Goal: Information Seeking & Learning: Check status

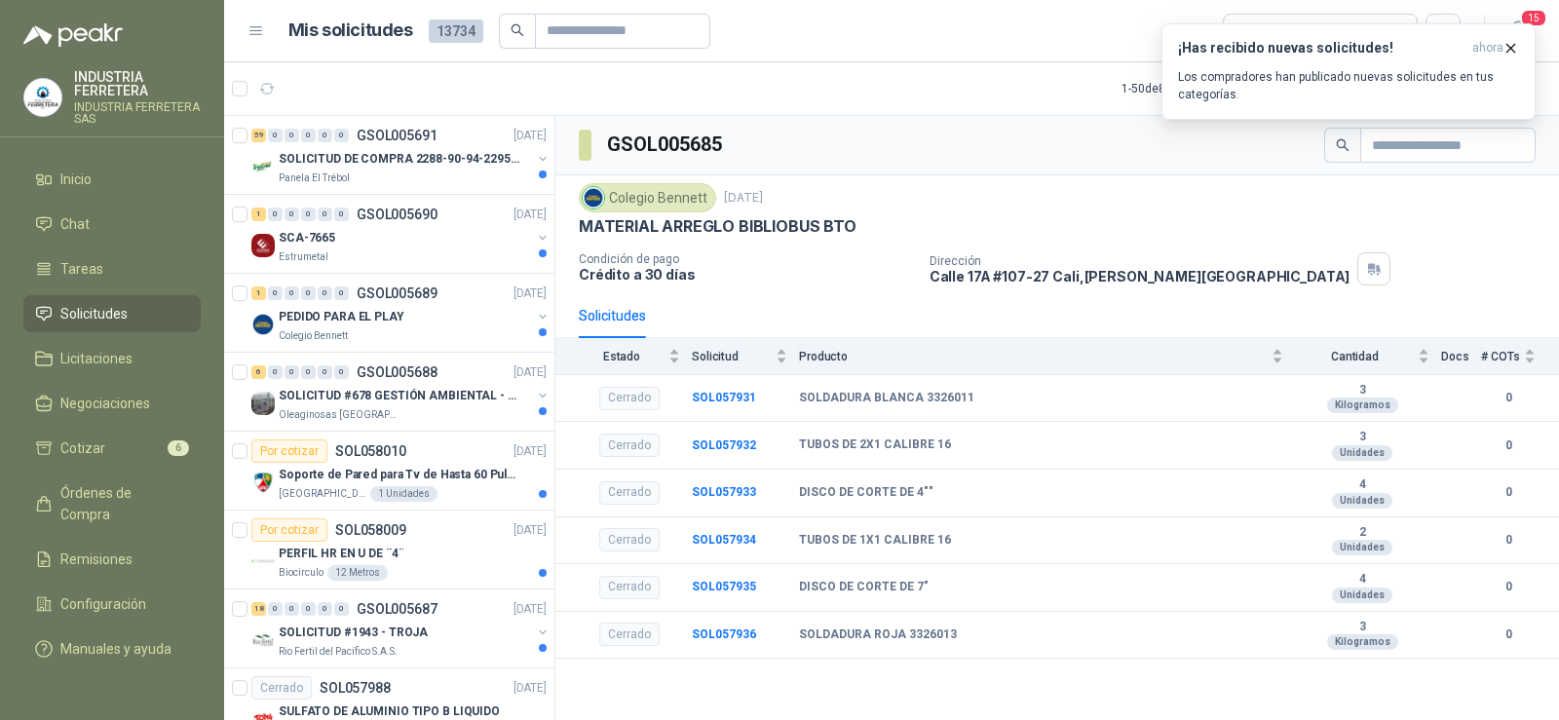
click at [127, 301] on link "Solicitudes" at bounding box center [111, 313] width 177 height 37
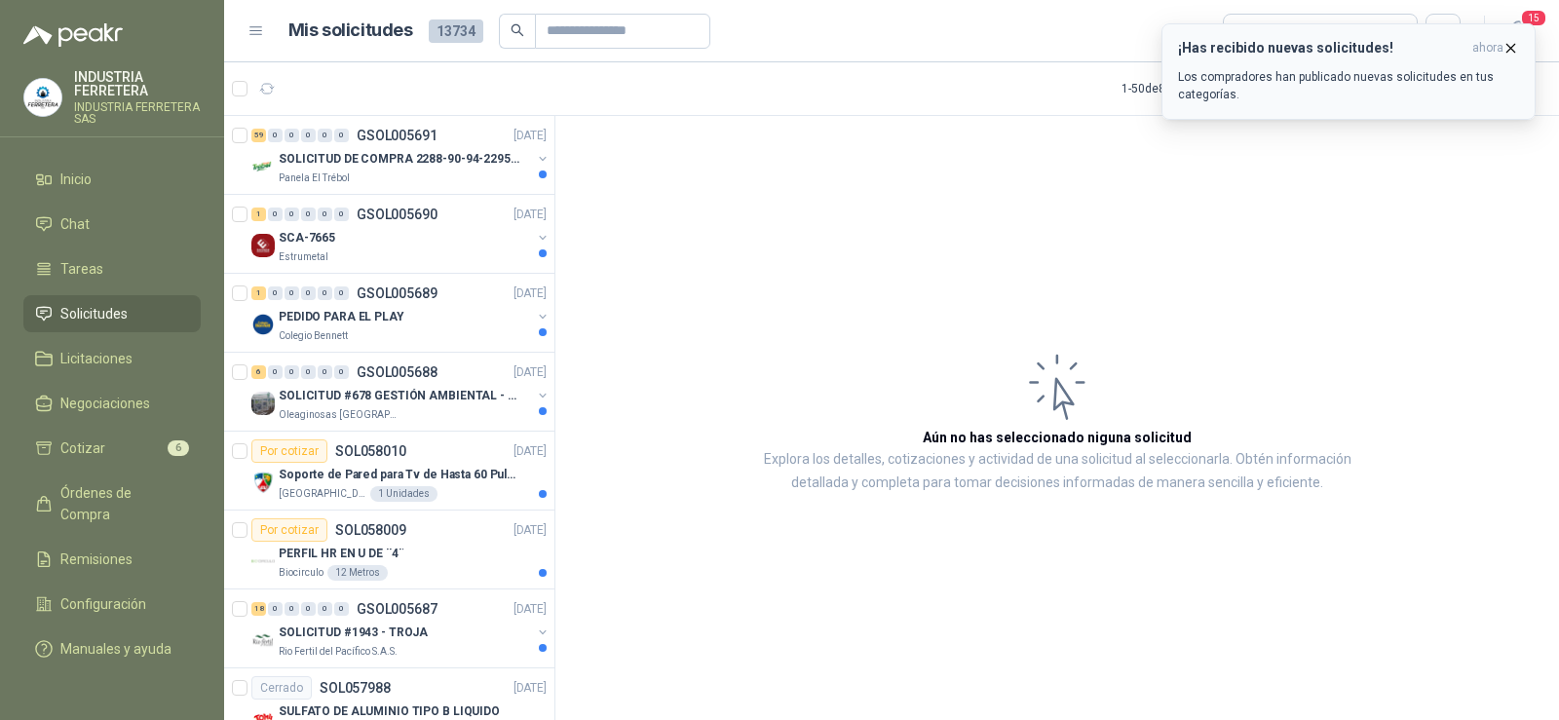
click at [1508, 46] on icon "button" at bounding box center [1511, 48] width 17 height 17
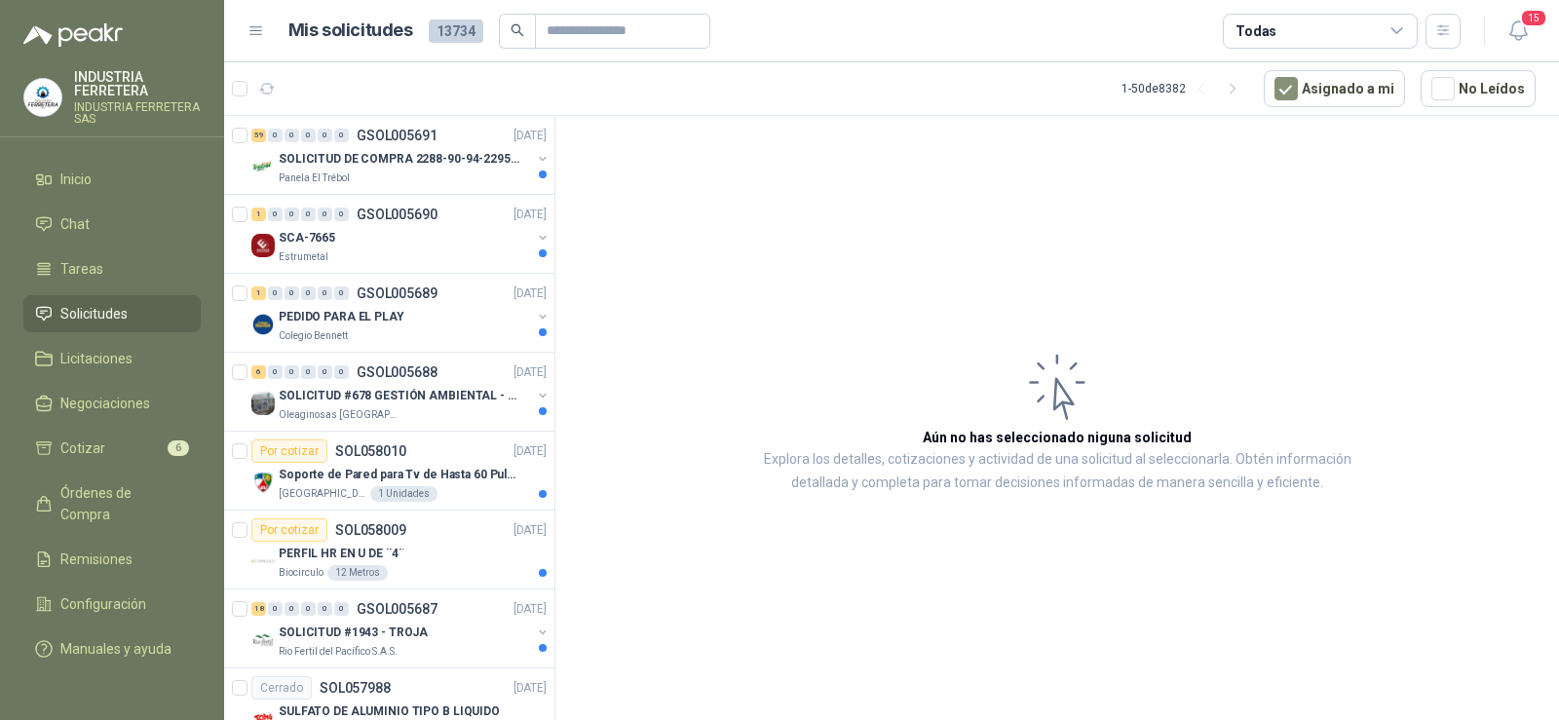
click at [1493, 23] on div "15" at bounding box center [1498, 31] width 75 height 30
click at [1511, 21] on icon "button" at bounding box center [1519, 31] width 24 height 24
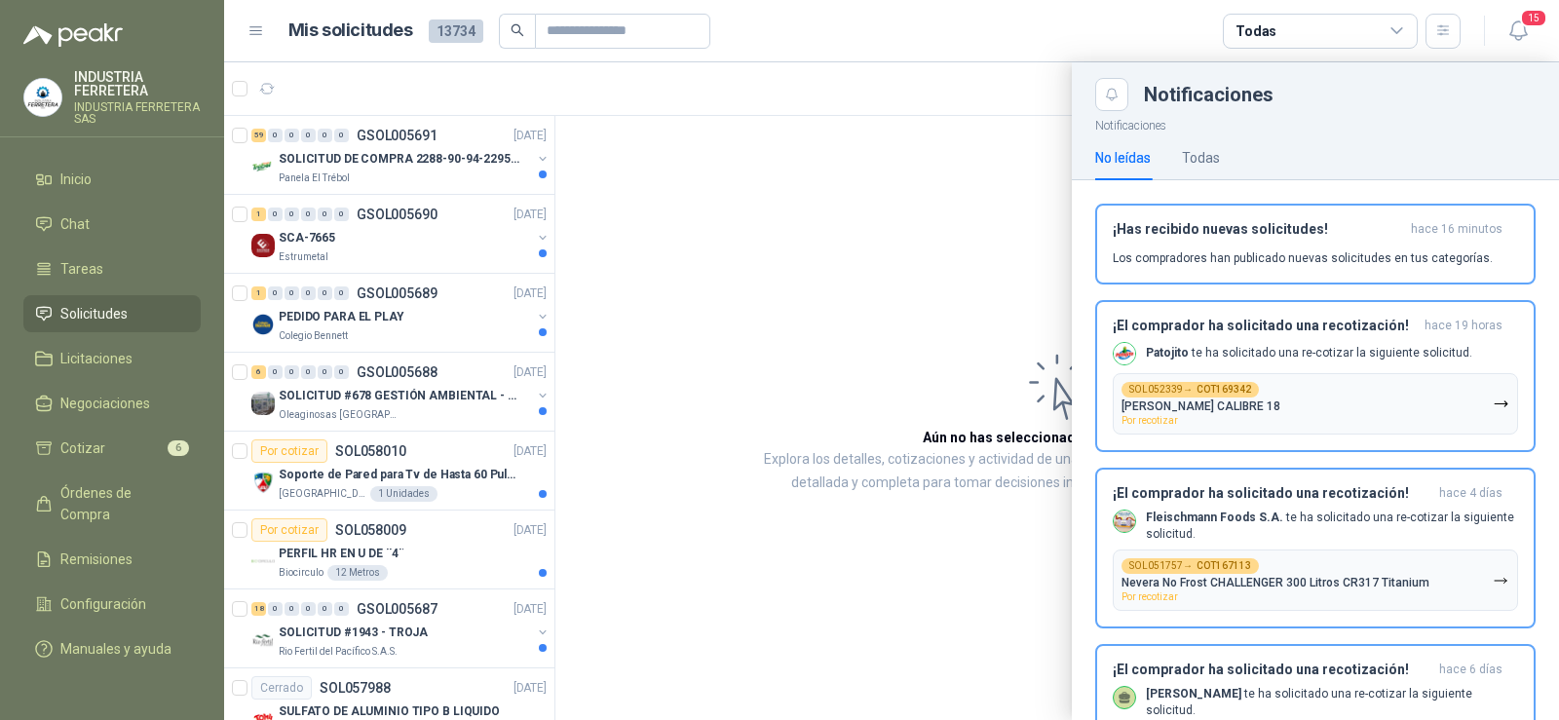
click at [970, 275] on div at bounding box center [891, 391] width 1335 height 658
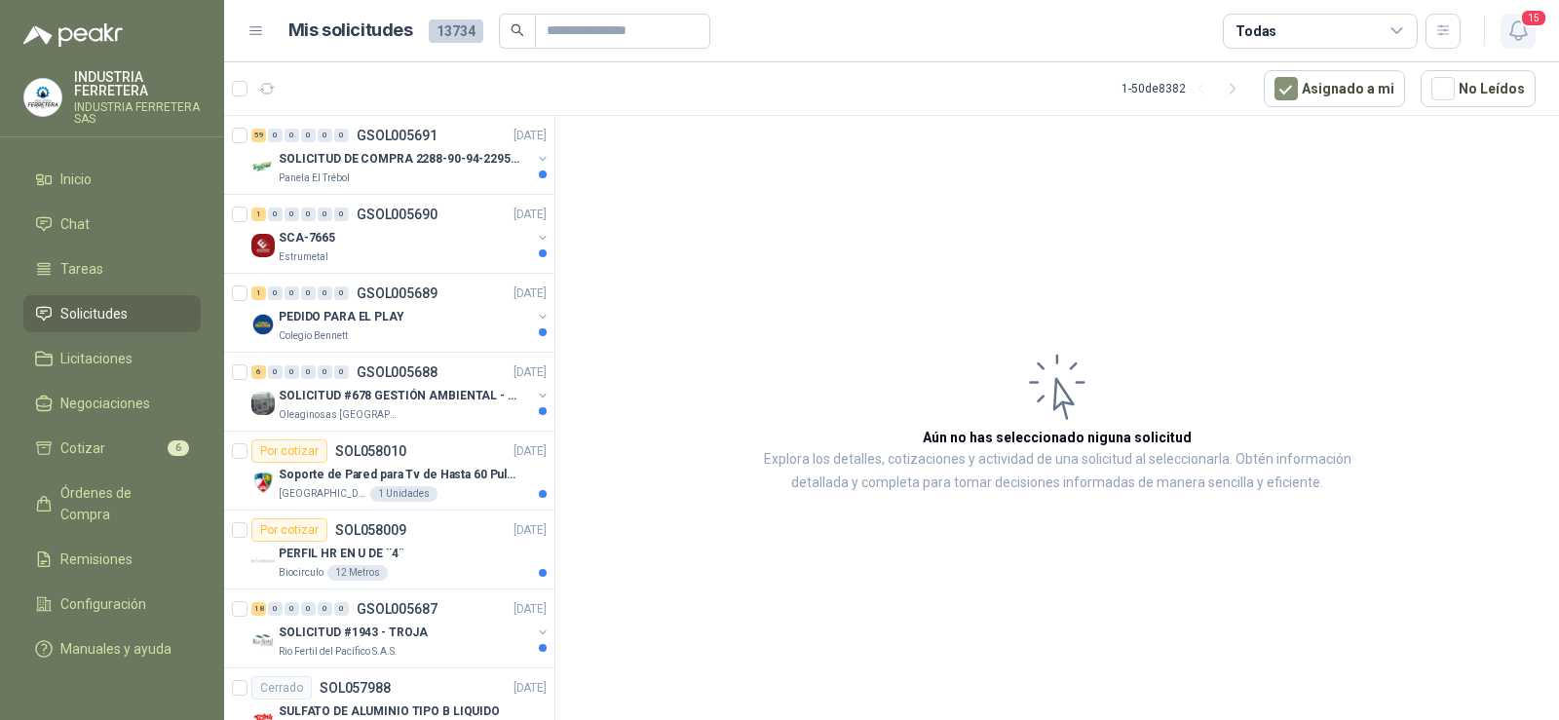
click at [1515, 25] on icon "button" at bounding box center [1519, 31] width 24 height 24
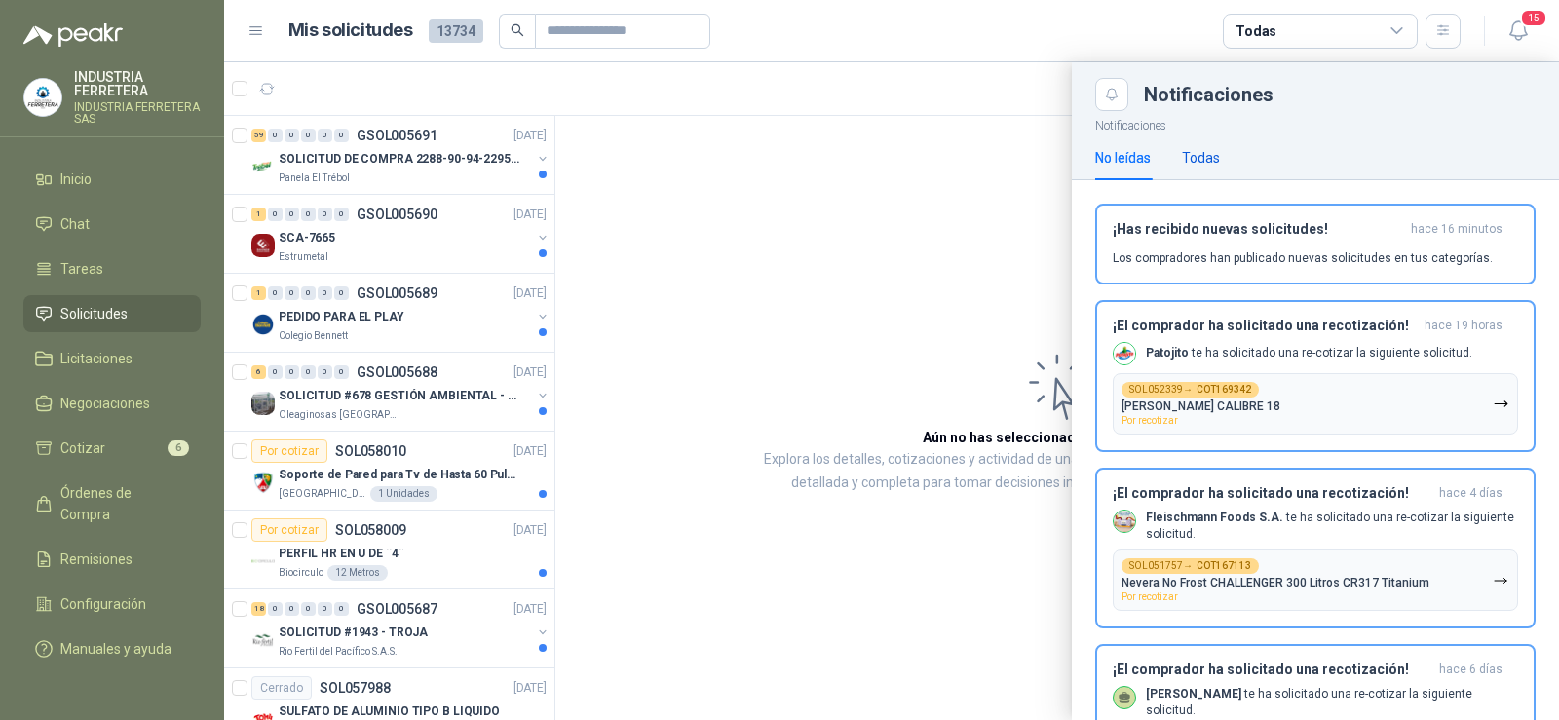
click at [1211, 151] on div "Todas" at bounding box center [1201, 157] width 38 height 21
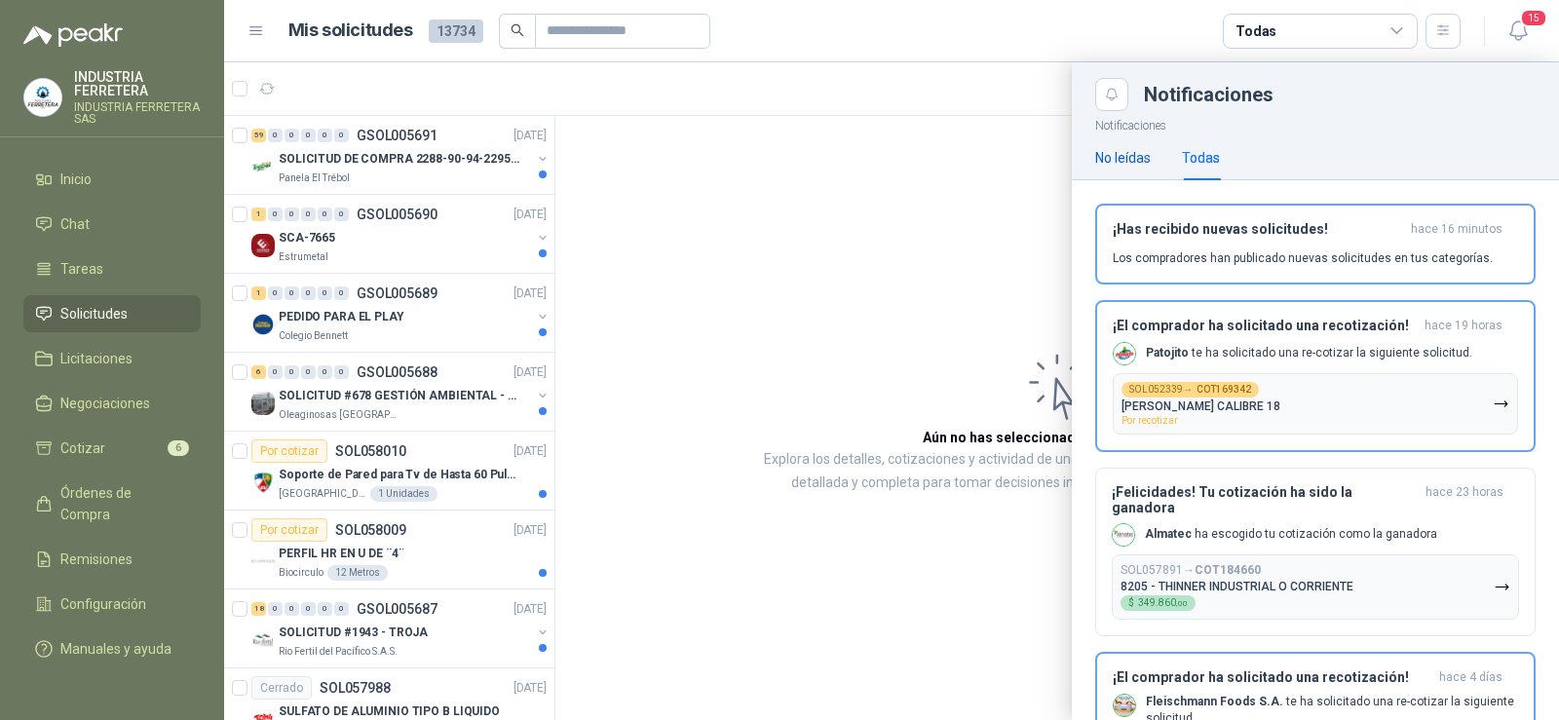
click at [1125, 160] on div "No leídas" at bounding box center [1123, 157] width 56 height 21
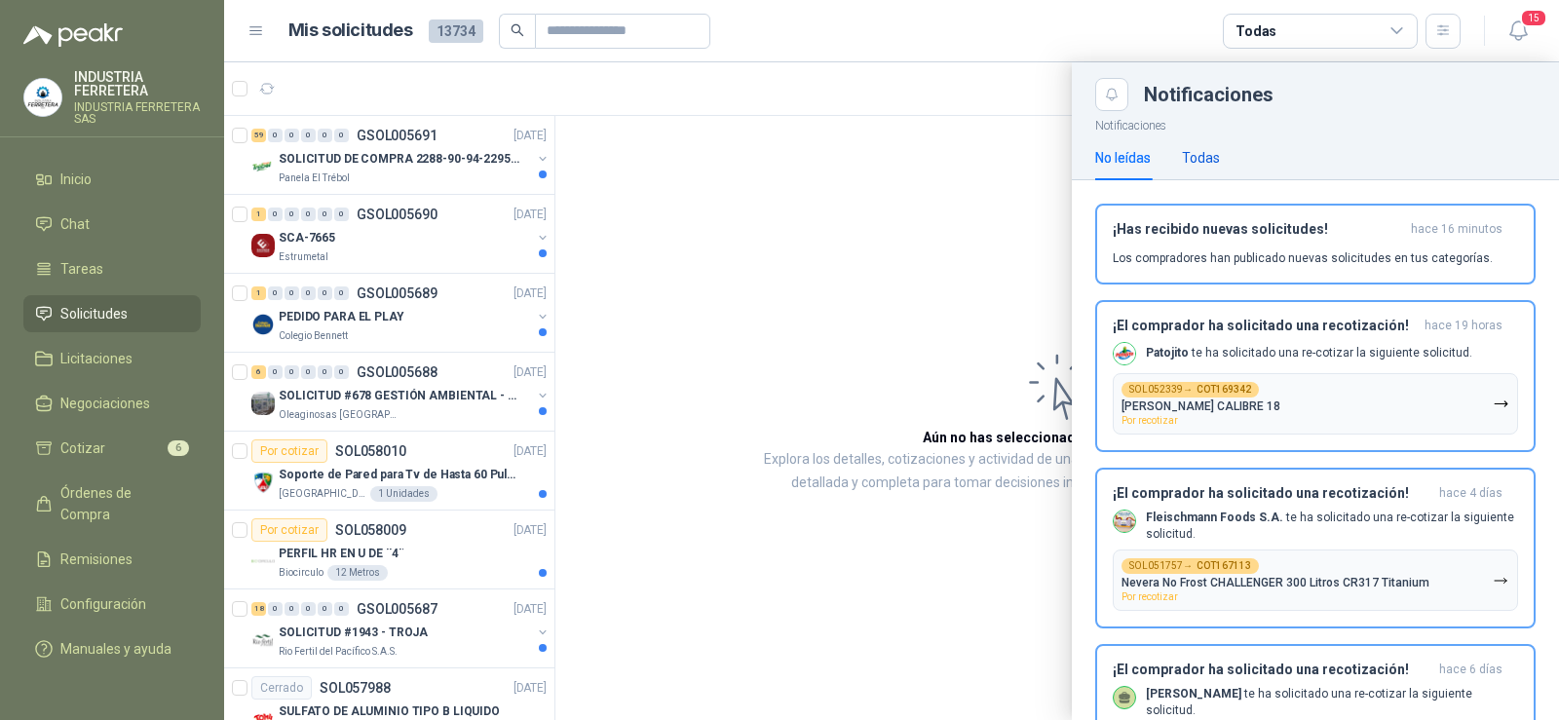
click at [1183, 153] on div "Todas" at bounding box center [1201, 157] width 38 height 21
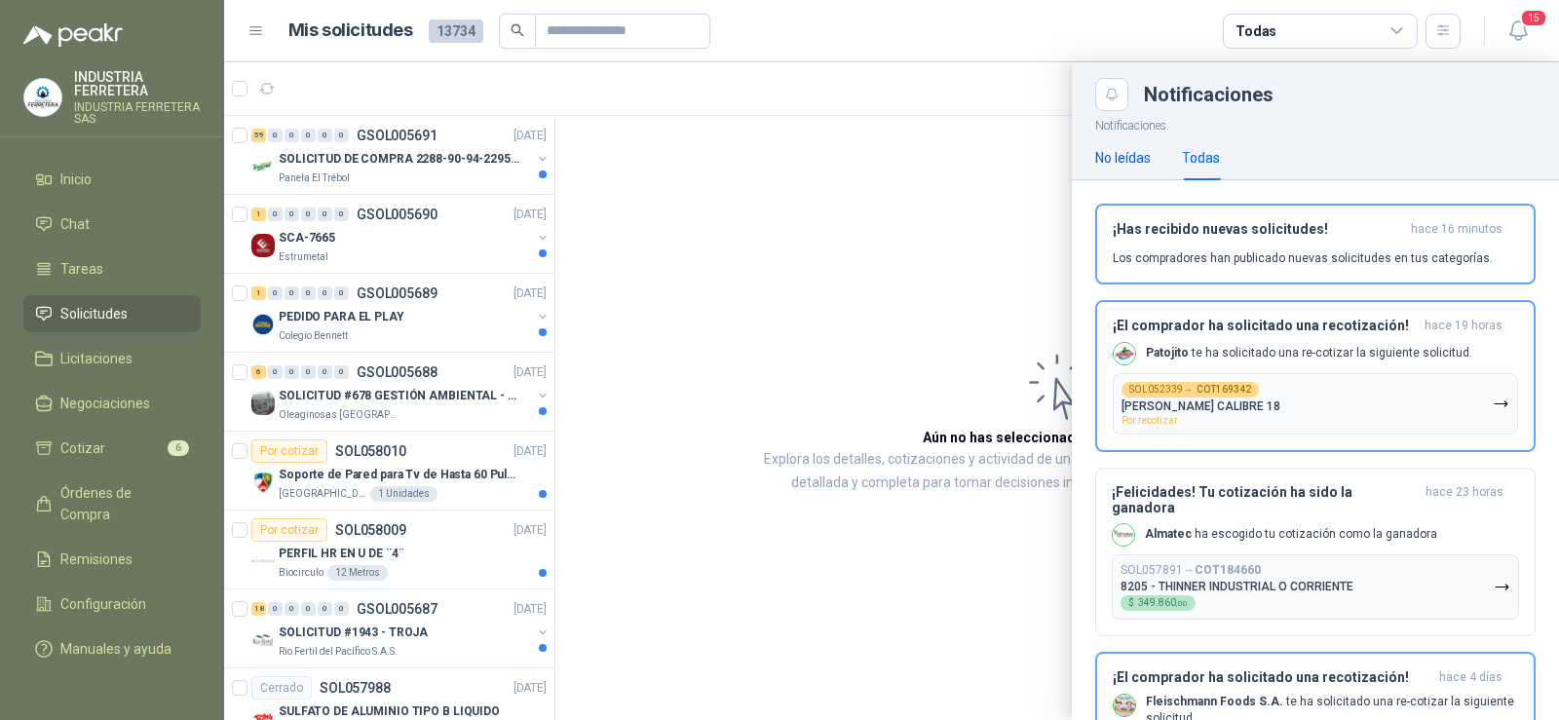
click at [1148, 150] on div "No leídas" at bounding box center [1123, 157] width 56 height 21
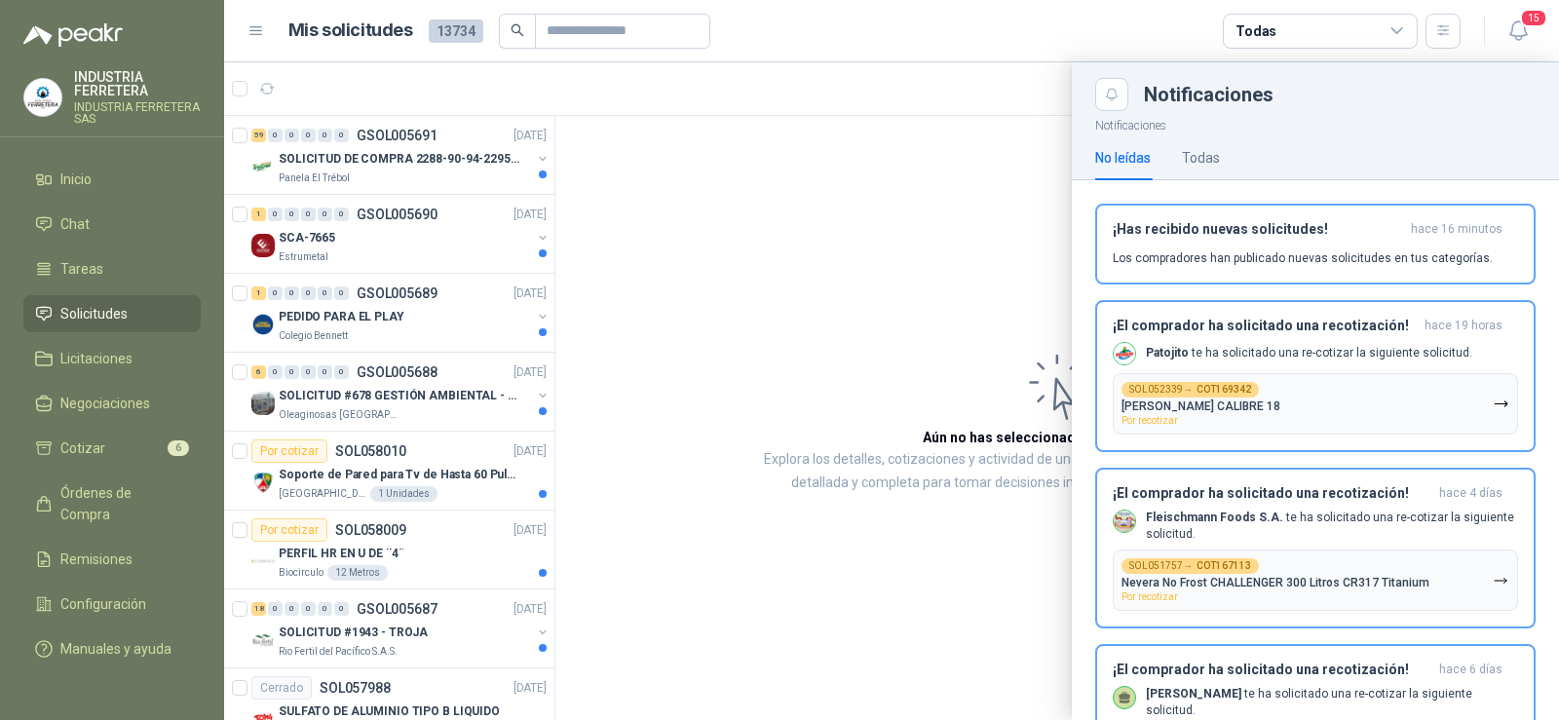
click at [975, 241] on div at bounding box center [891, 391] width 1335 height 658
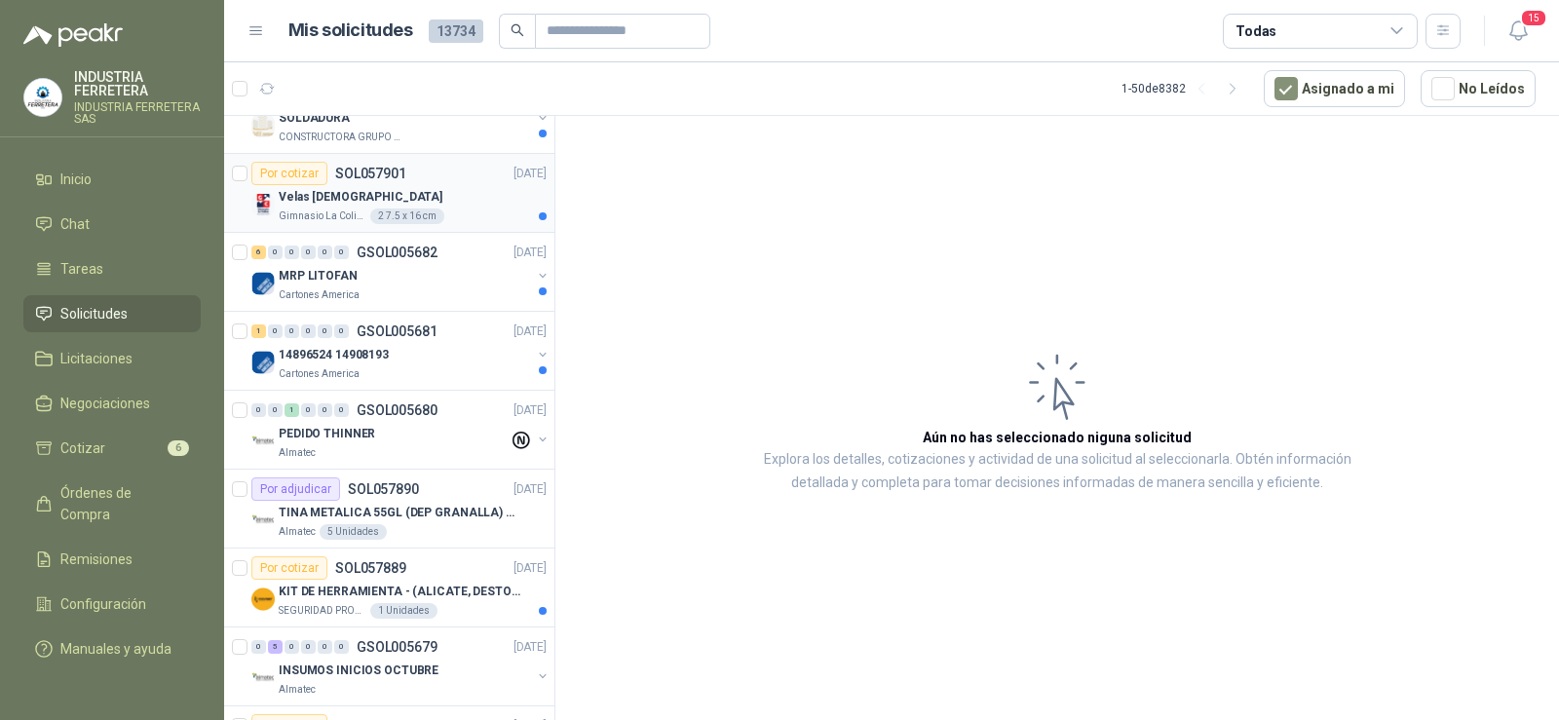
scroll to position [1657, 0]
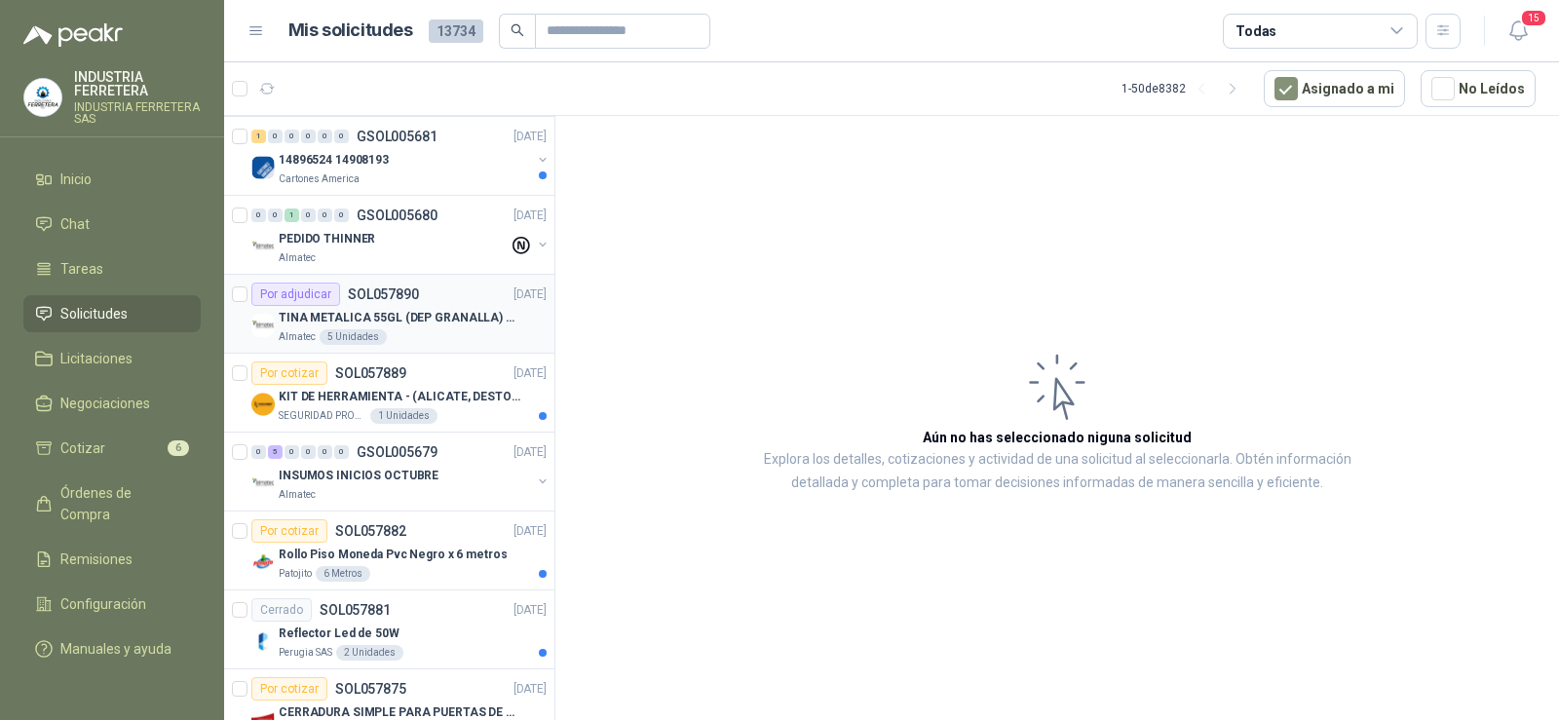
click at [414, 293] on p "SOL057890" at bounding box center [383, 295] width 71 height 14
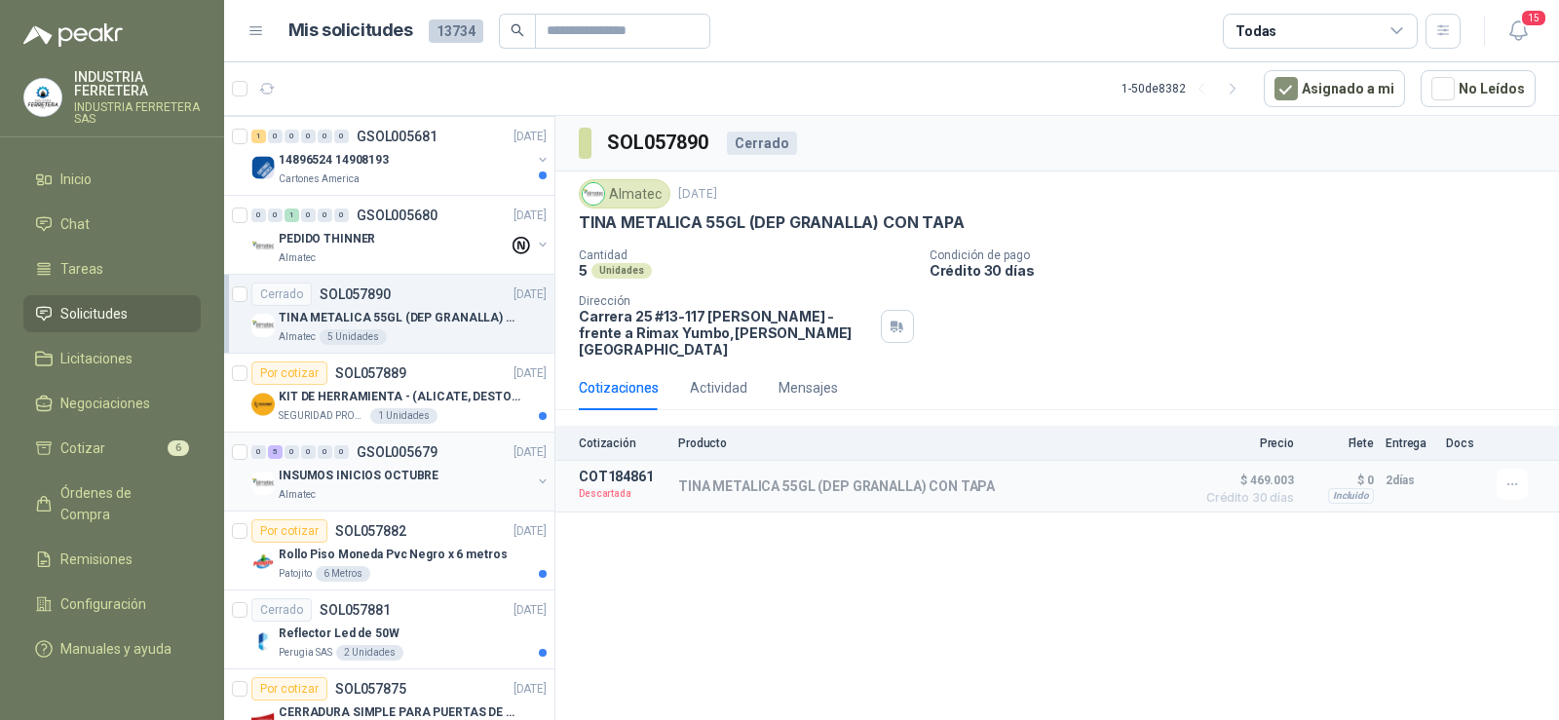
click at [361, 474] on p "INSUMOS INICIOS OCTUBRE" at bounding box center [359, 476] width 160 height 19
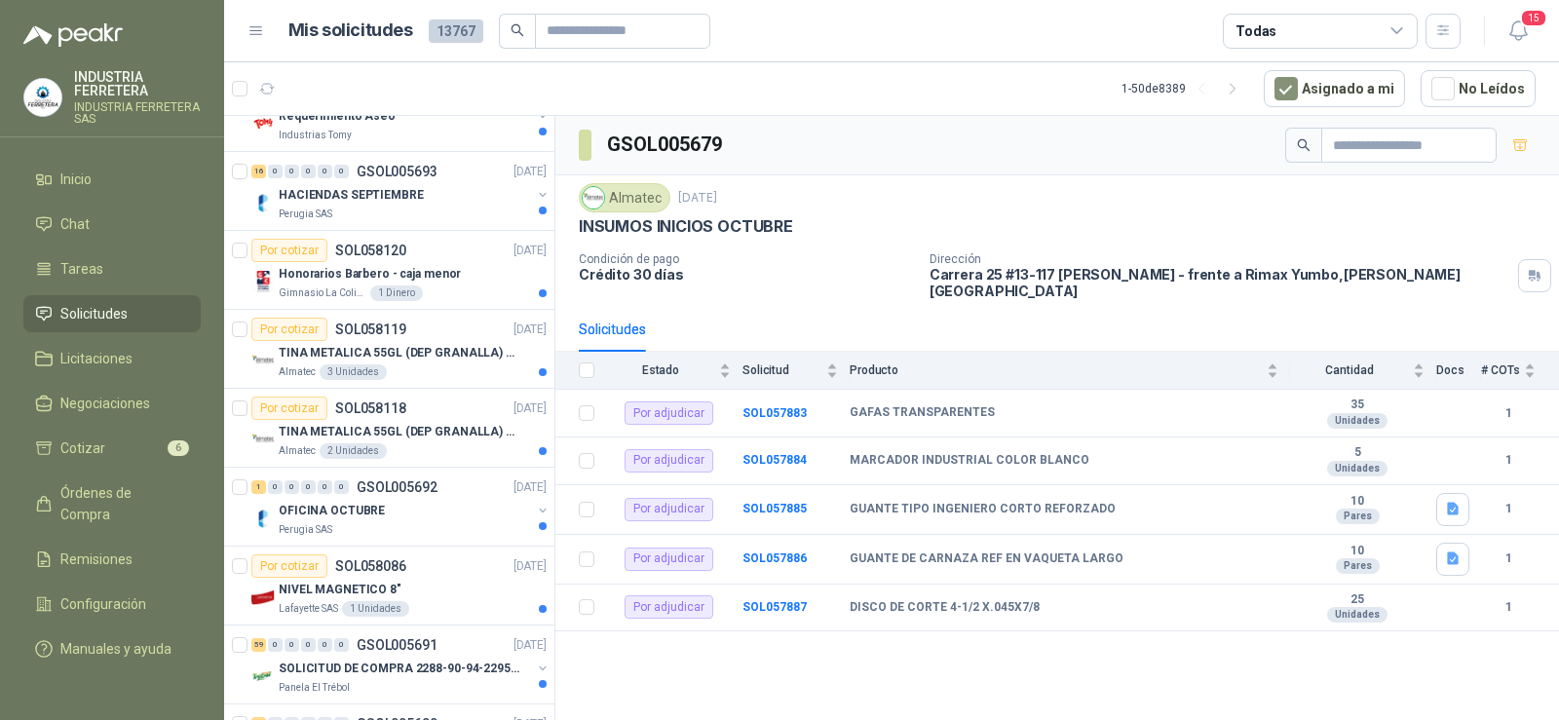
scroll to position [390, 0]
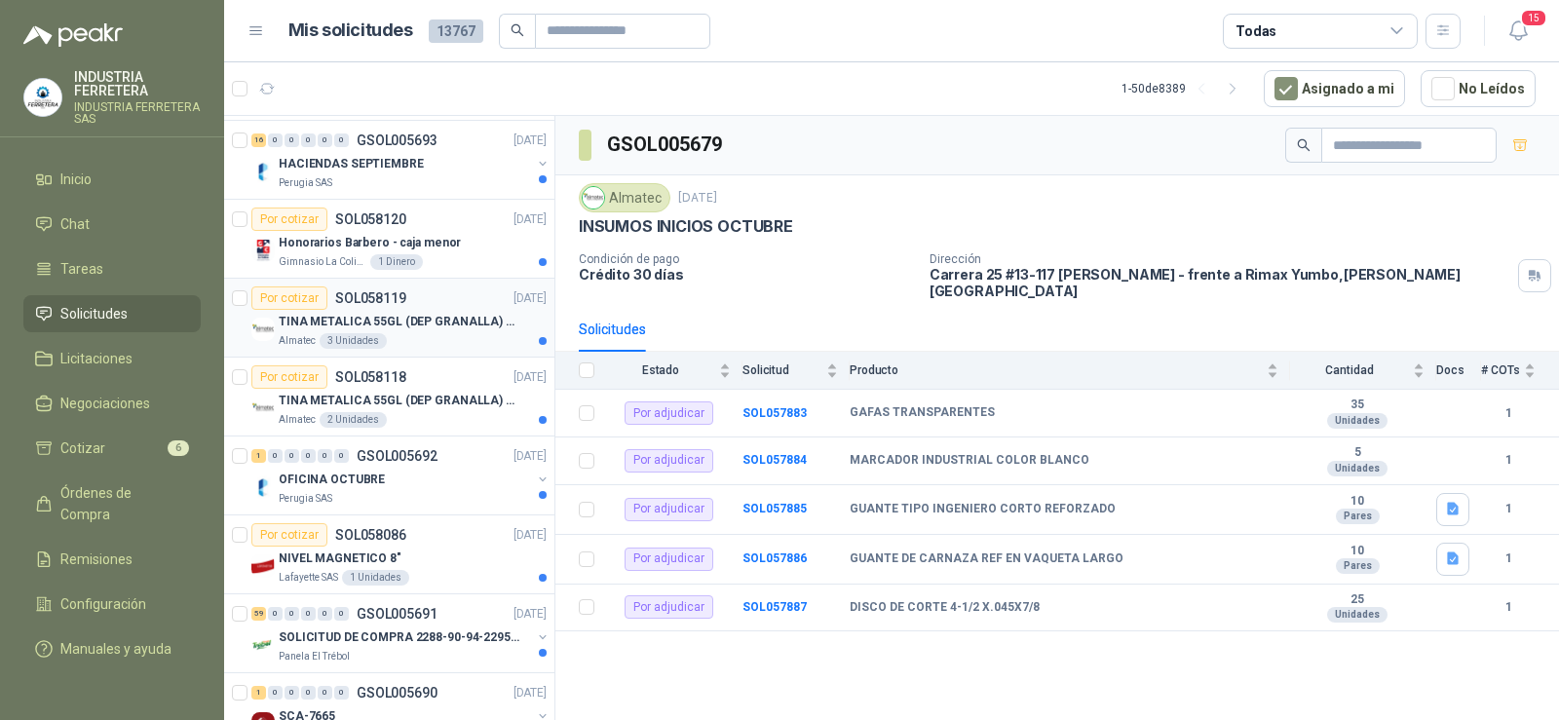
click at [420, 318] on p "TINA METALICA 55GL (DEP GRANALLA) CON TAPA" at bounding box center [400, 322] width 243 height 19
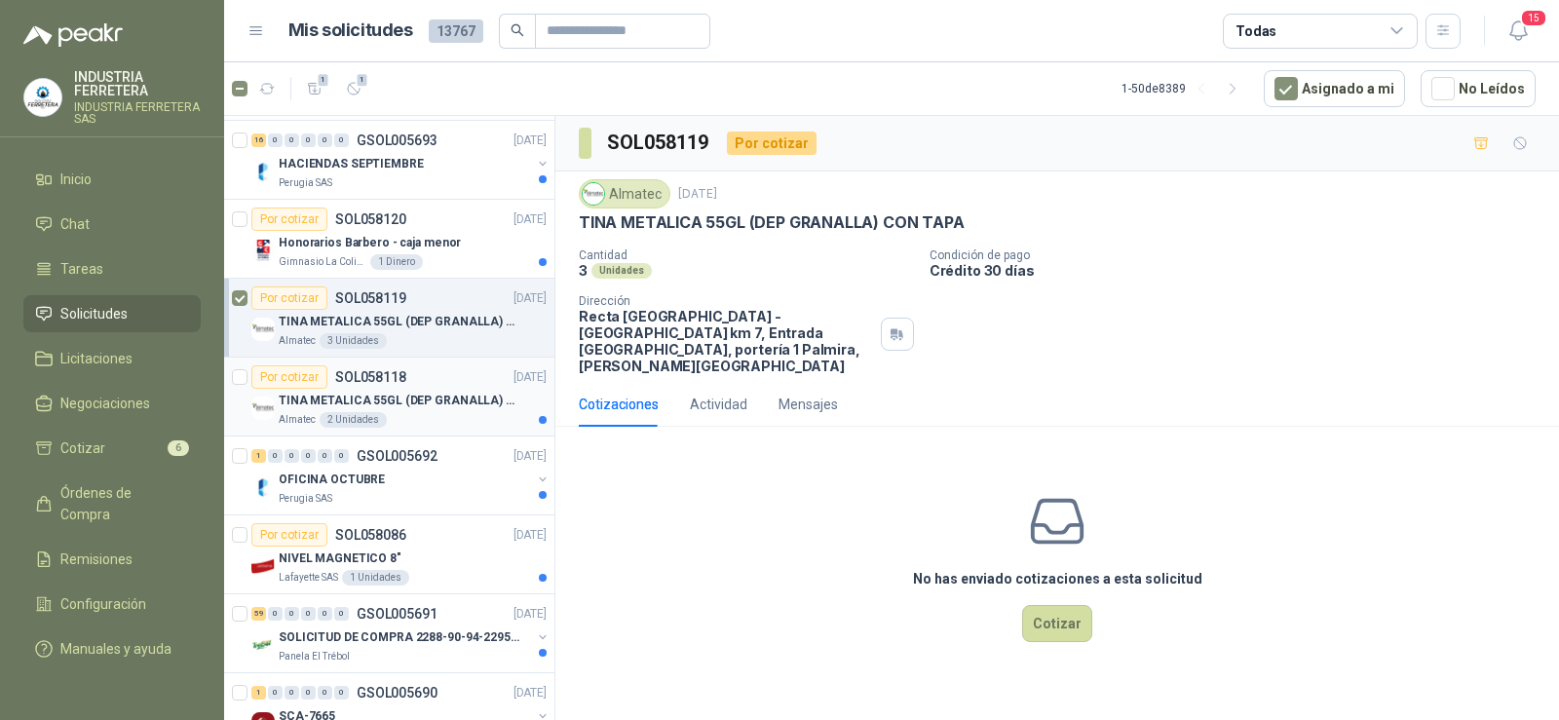
click at [236, 365] on article "Por cotizar SOL058118 [DATE] [PERSON_NAME] METALICA 55GL (DEP GRANALLA) CON TAP…" at bounding box center [389, 397] width 330 height 79
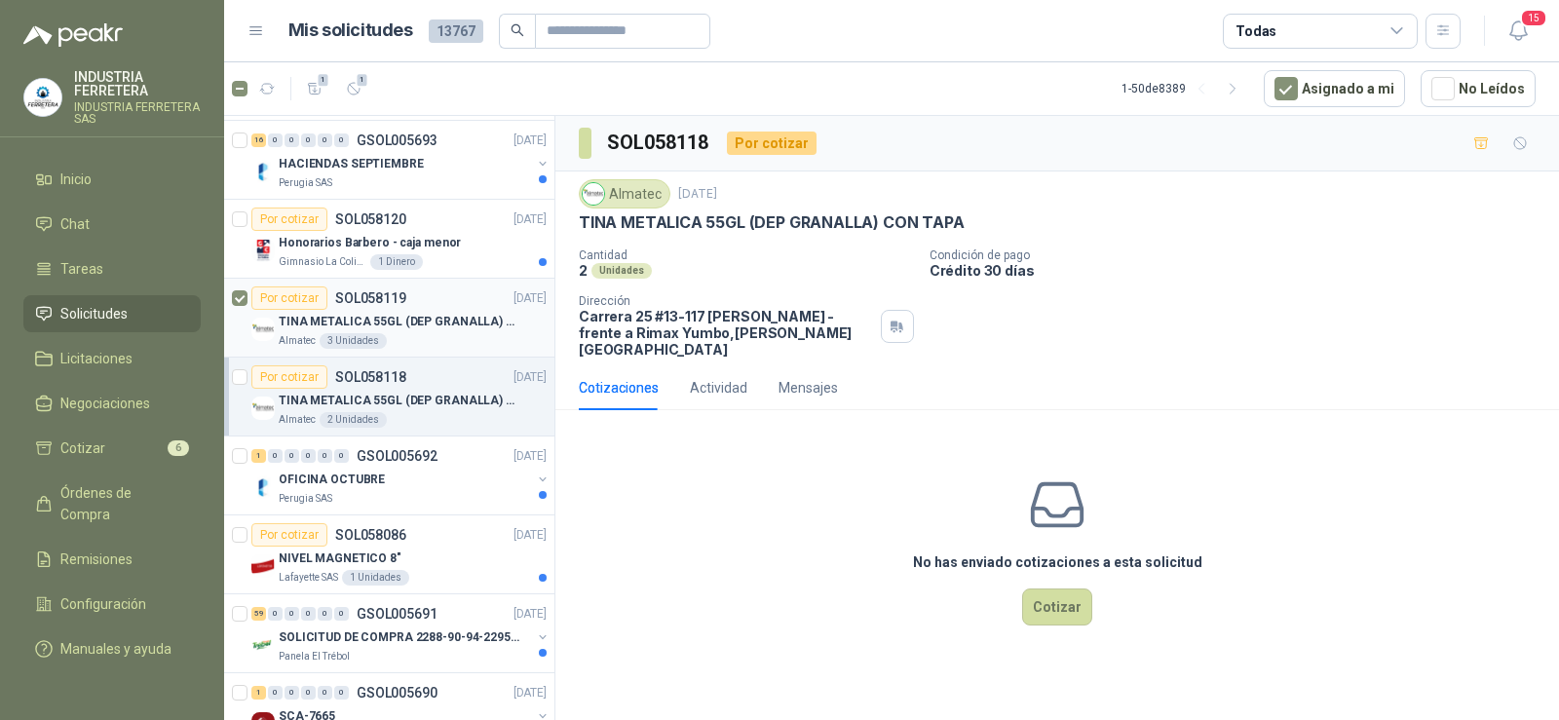
click at [414, 310] on div "TINA METALICA 55GL (DEP GRANALLA) CON TAPA" at bounding box center [413, 321] width 268 height 23
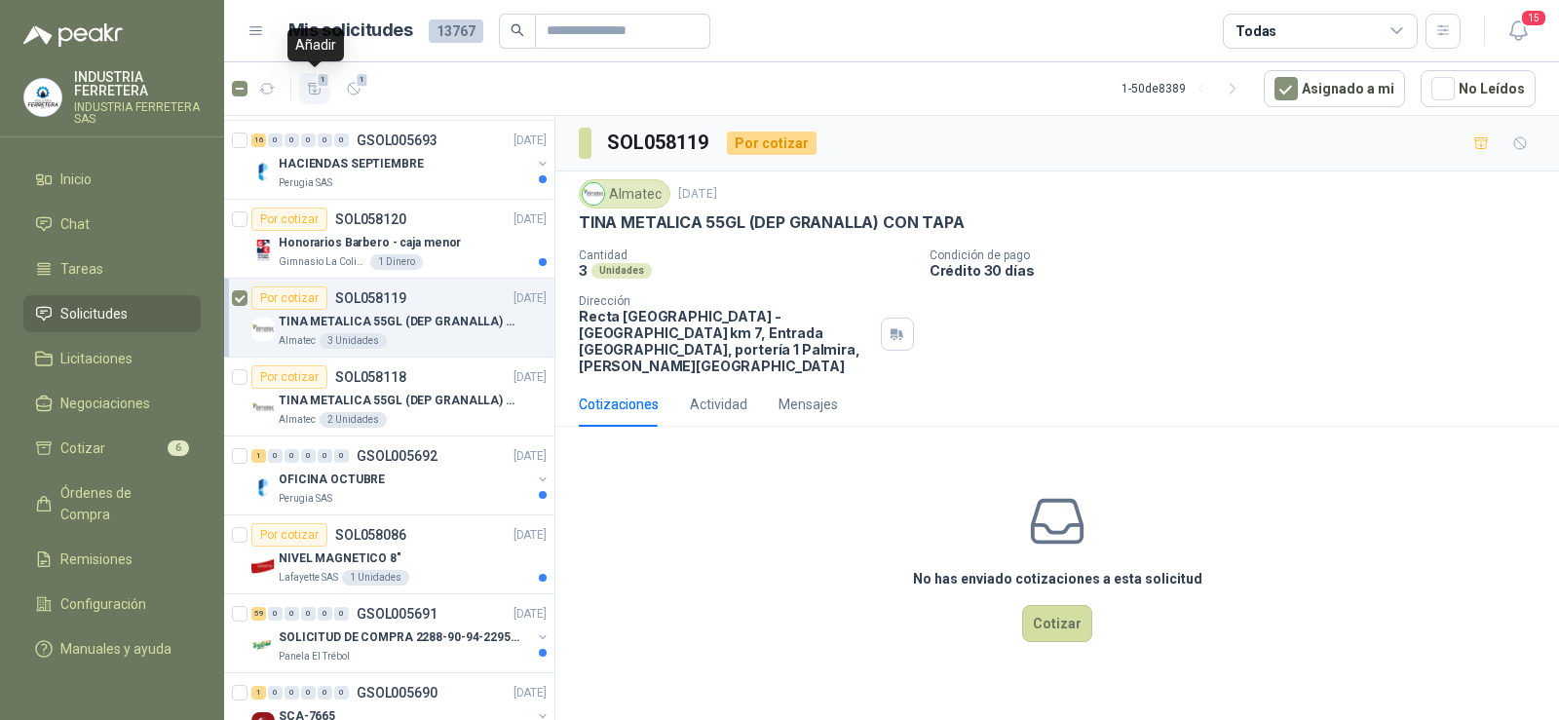
click at [317, 89] on icon "button" at bounding box center [315, 89] width 17 height 17
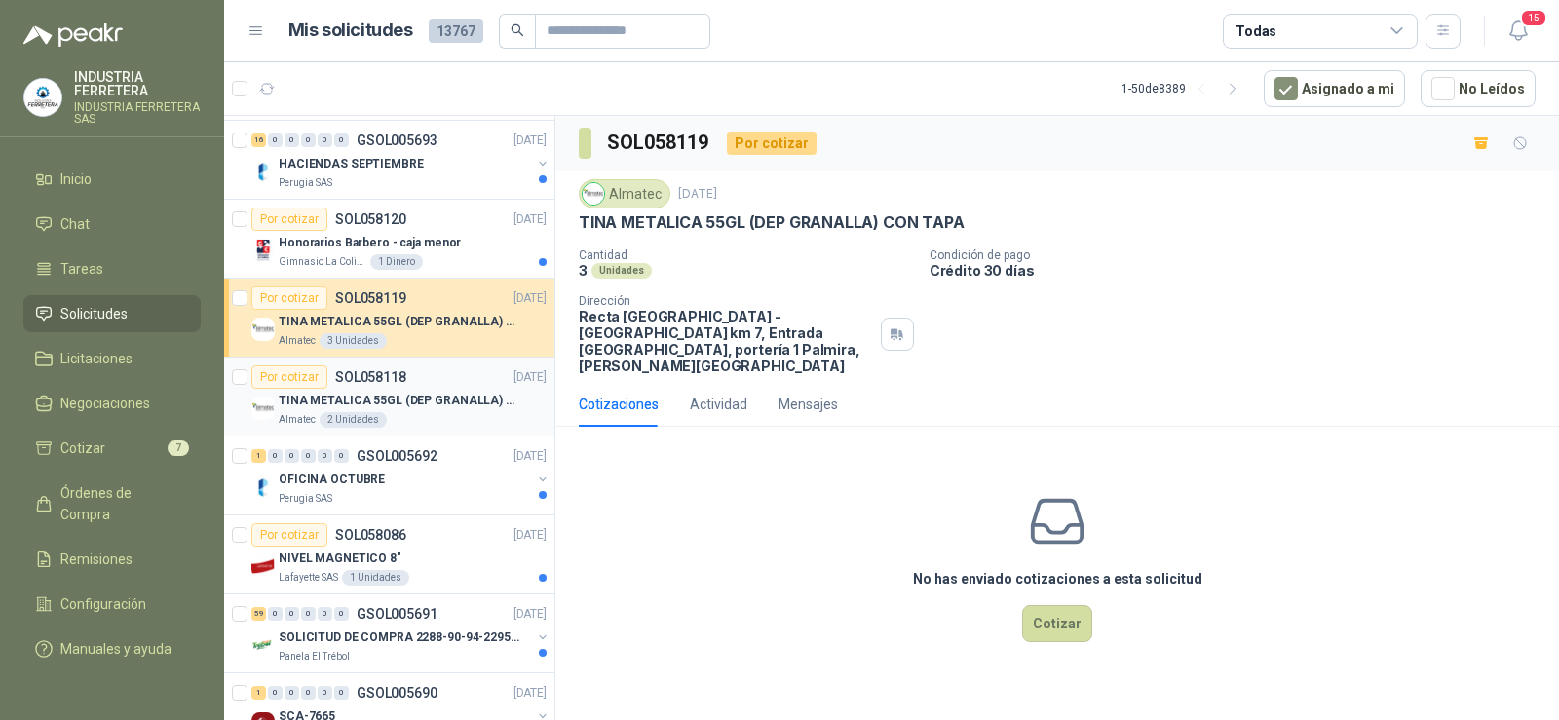
click at [381, 392] on p "TINA METALICA 55GL (DEP GRANALLA) CON TAPA" at bounding box center [400, 401] width 243 height 19
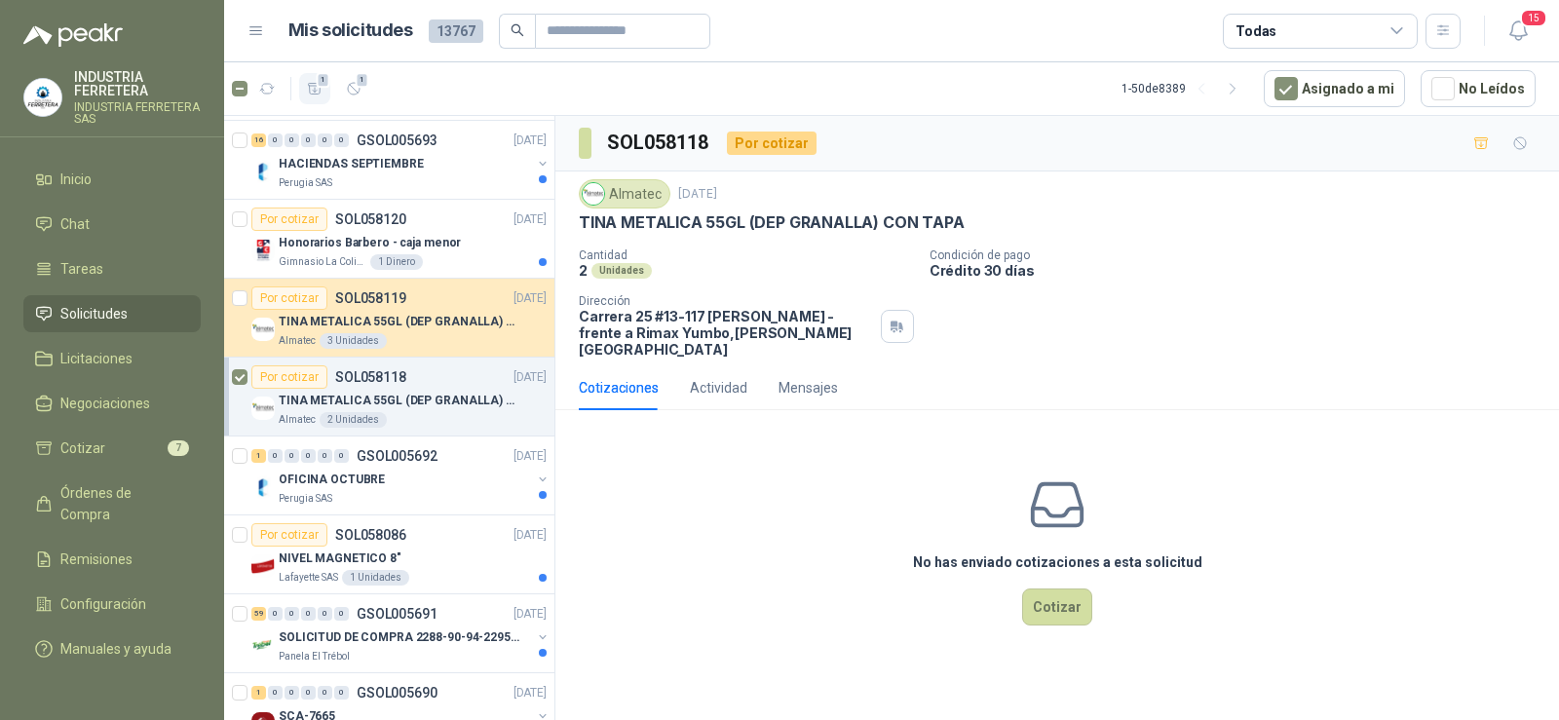
click at [323, 92] on icon "button" at bounding box center [315, 89] width 17 height 17
